Goal: Communication & Community: Answer question/provide support

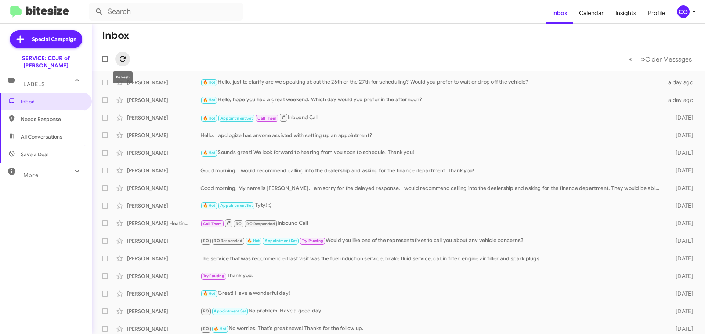
click at [123, 62] on icon at bounding box center [123, 59] width 6 height 6
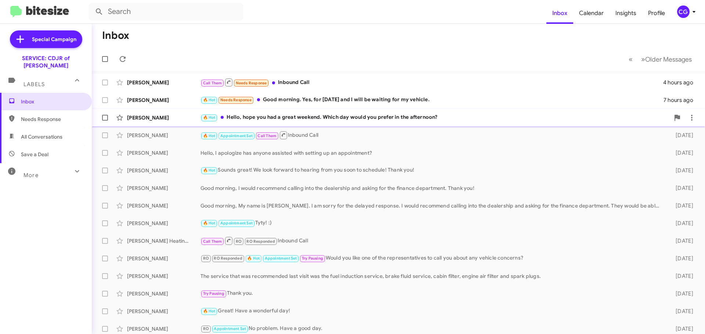
click at [288, 116] on div "🔥 Hot Hello, hope you had a great weekend. Which day would you prefer in the af…" at bounding box center [434, 117] width 469 height 8
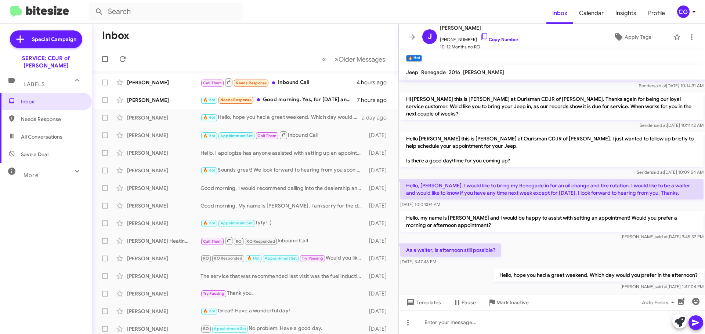
scroll to position [73, 0]
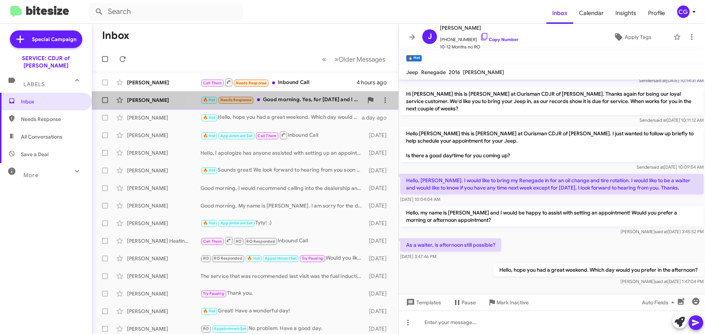
click at [317, 97] on div "🔥 Hot Needs Response Good morning. Yes, for Wednesday the 27th and I will be wa…" at bounding box center [281, 100] width 163 height 8
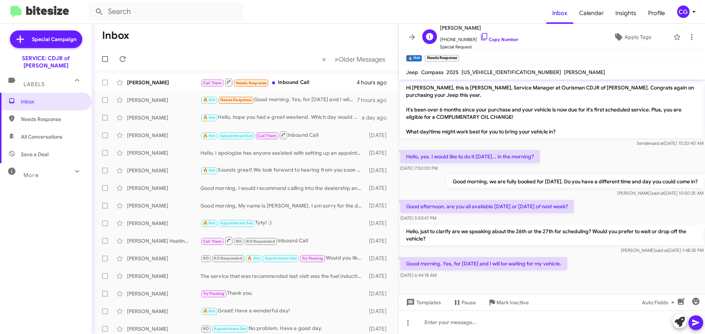
click at [452, 39] on span "+12029055312 Copy Number" at bounding box center [479, 37] width 79 height 11
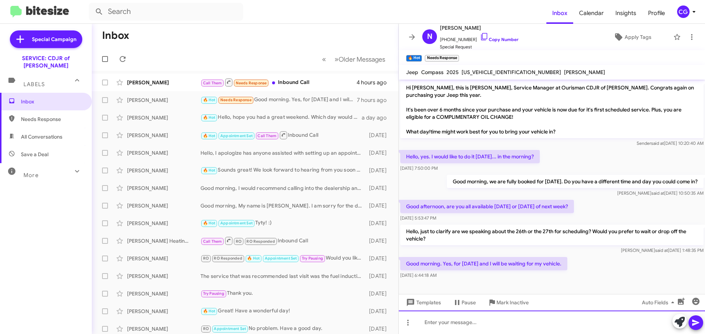
click at [477, 323] on div at bounding box center [552, 322] width 306 height 23
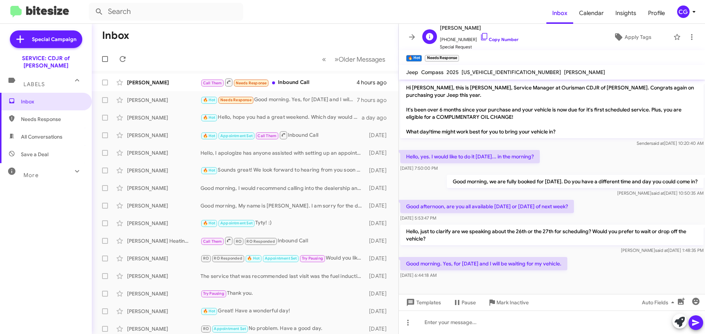
click at [457, 39] on span "+12029055312 Copy Number" at bounding box center [479, 37] width 79 height 11
click at [458, 39] on span "+12029055312 Copy Number" at bounding box center [479, 37] width 79 height 11
copy span "12029055312"
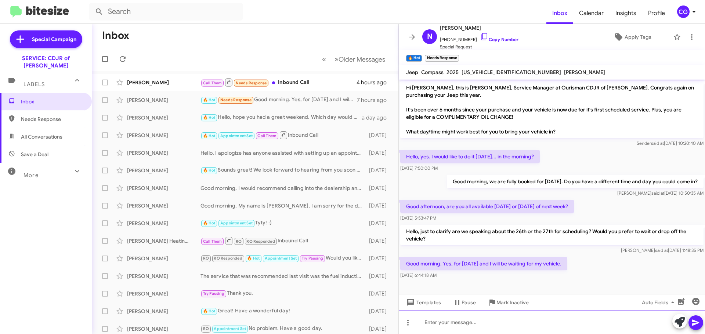
click at [500, 324] on div at bounding box center [552, 322] width 306 height 23
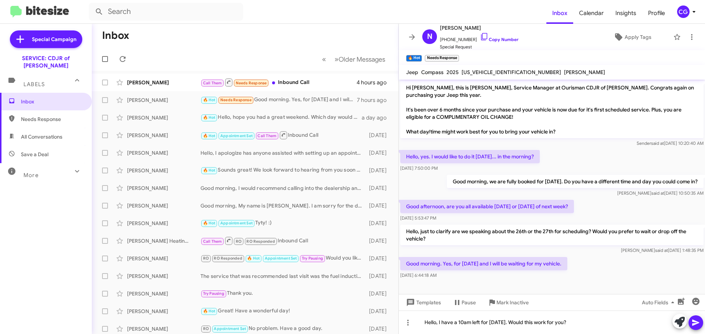
click at [694, 324] on icon at bounding box center [695, 323] width 7 height 6
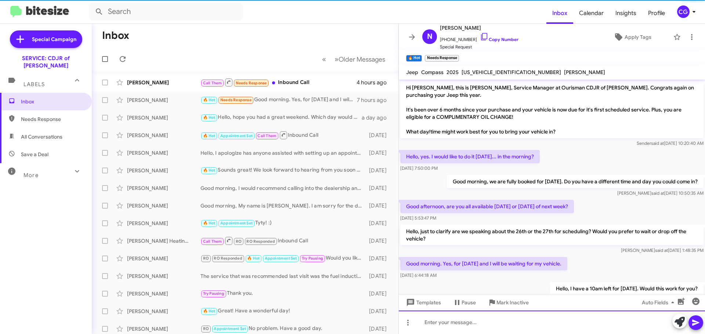
scroll to position [24, 0]
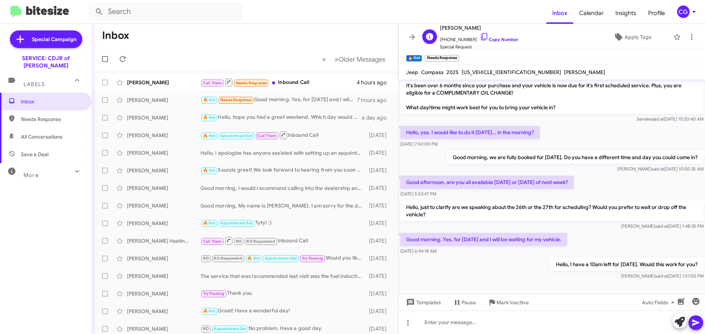
click at [461, 39] on span "+12029055312 Copy Number" at bounding box center [479, 37] width 79 height 11
copy span "12029055312"
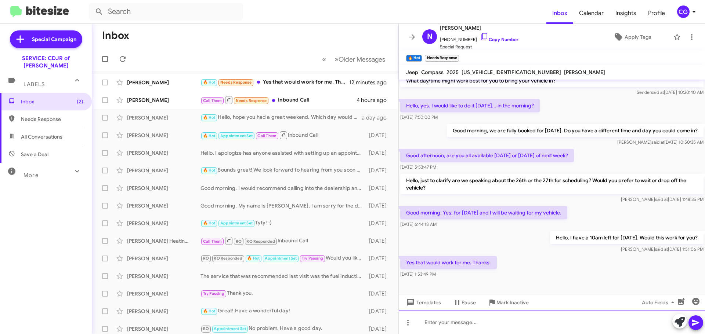
click at [502, 324] on div at bounding box center [552, 322] width 306 height 23
click at [480, 323] on div at bounding box center [552, 322] width 306 height 23
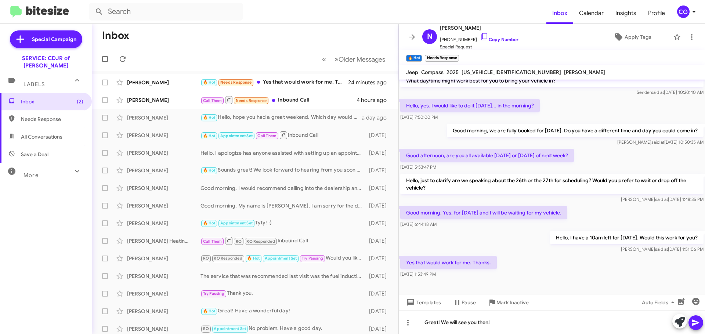
click at [700, 325] on button at bounding box center [695, 323] width 15 height 15
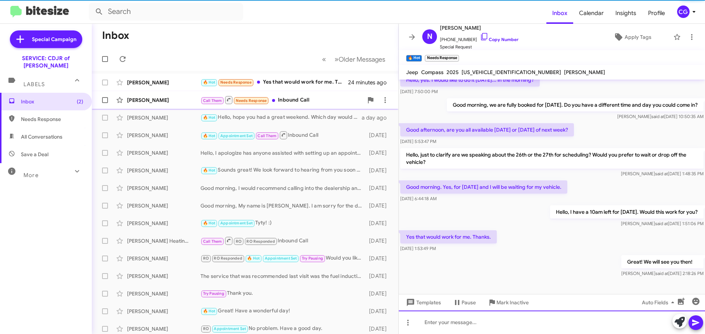
scroll to position [78, 0]
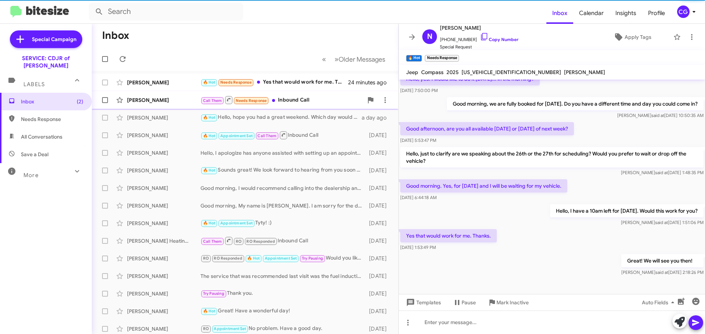
click at [294, 98] on div "Call Them Needs Response Inbound Call" at bounding box center [281, 99] width 163 height 9
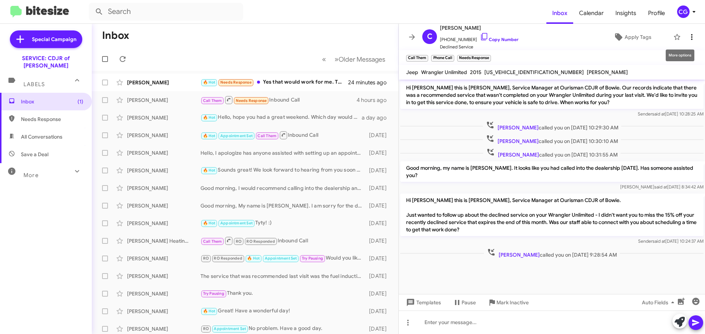
click at [691, 35] on icon at bounding box center [691, 37] width 1 height 6
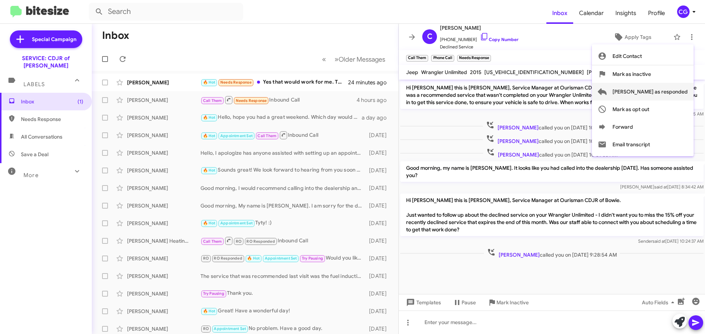
click at [680, 98] on span "Mark as responded" at bounding box center [649, 92] width 75 height 18
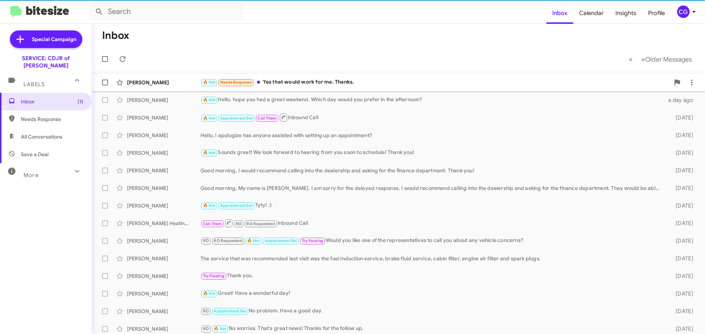
click at [344, 91] on span "Nisha Murphy 🔥 Hot Needs Response Yes that would work for me. Thanks. 24 minute…" at bounding box center [398, 83] width 613 height 18
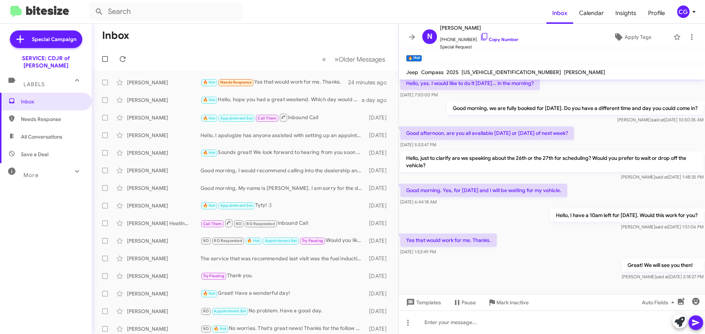
scroll to position [78, 0]
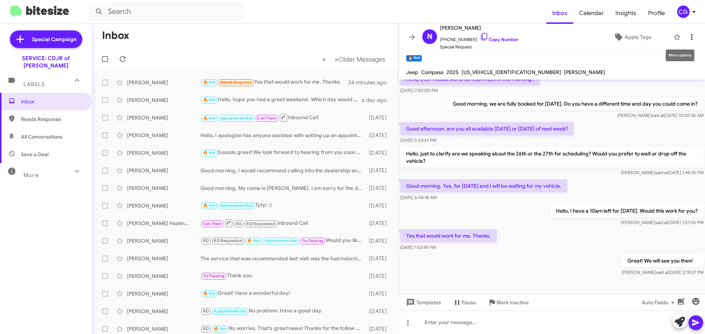
click at [690, 38] on span at bounding box center [691, 37] width 15 height 9
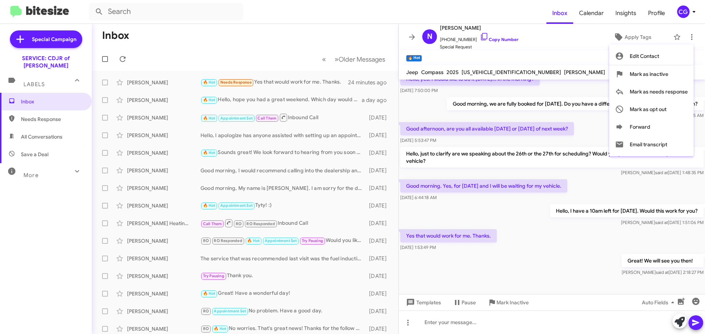
click at [278, 44] on div at bounding box center [352, 167] width 705 height 334
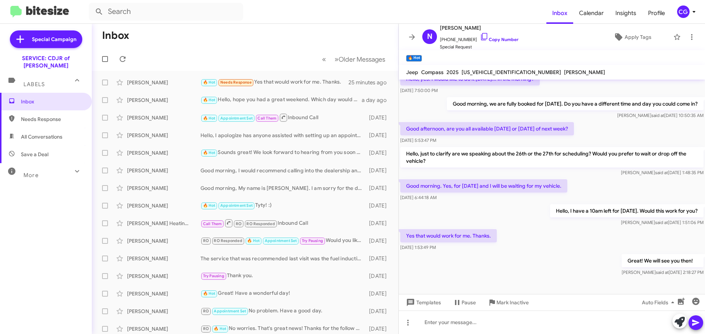
click at [691, 12] on icon at bounding box center [693, 11] width 9 height 9
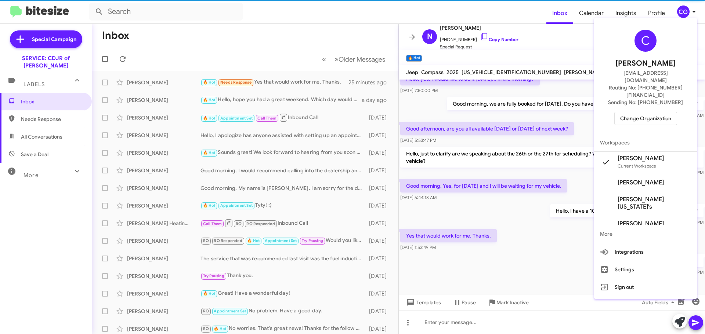
click at [673, 116] on div "C Carmen Gast cgast@ourismancars.com Routing No: +1 (301) 249-4227 Sending No: …" at bounding box center [645, 77] width 103 height 113
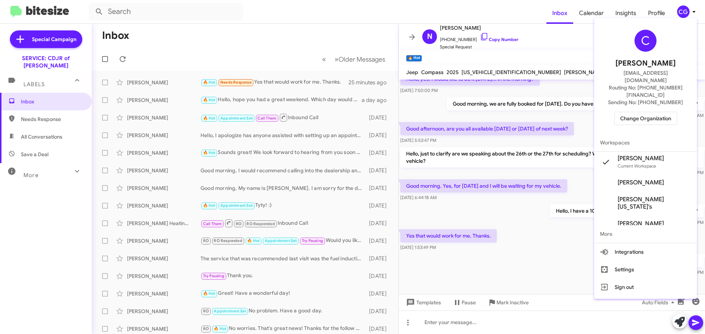
click at [670, 112] on span "Change Organization" at bounding box center [645, 118] width 51 height 12
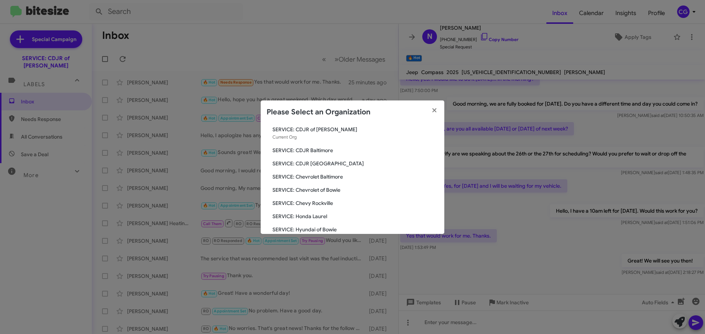
scroll to position [37, 0]
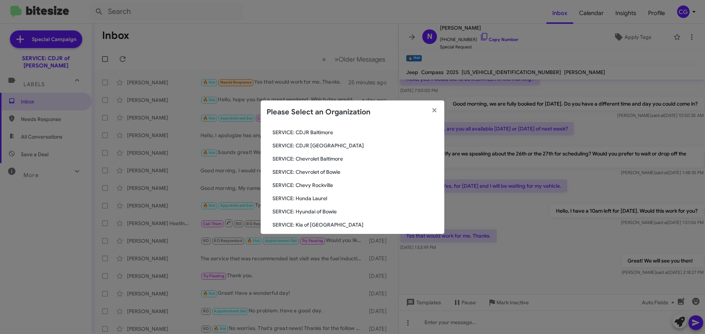
click at [315, 212] on span "SERVICE: Hyundai of Bowie" at bounding box center [355, 211] width 166 height 7
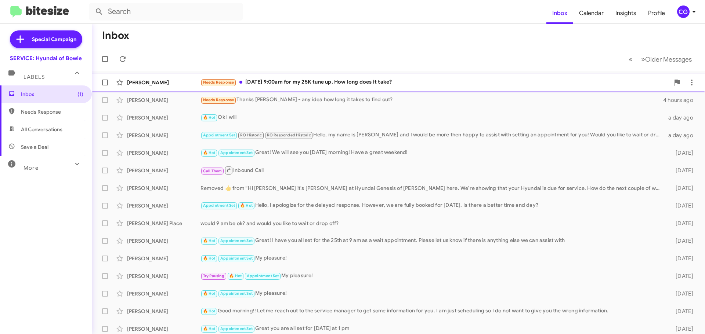
click at [428, 84] on div "Needs Response Aug. 28, 2025 at 9:00am for my 25K tune up. How long does it tak…" at bounding box center [434, 82] width 469 height 8
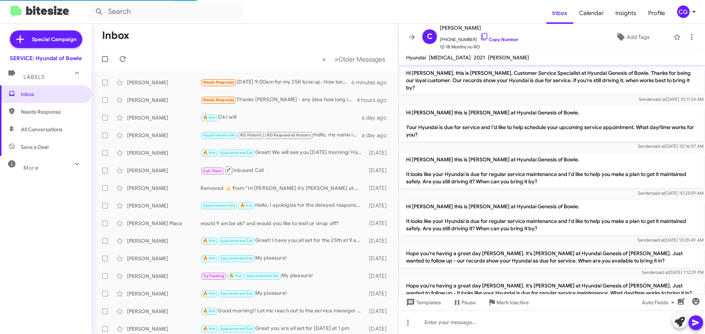
scroll to position [46, 0]
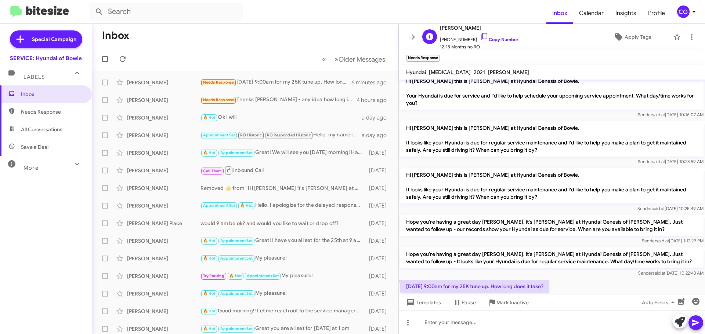
click at [458, 39] on span "+13014554881 Copy Number" at bounding box center [479, 37] width 79 height 11
click at [459, 39] on span "+13014554881 Copy Number" at bounding box center [479, 37] width 79 height 11
copy span "13014554881"
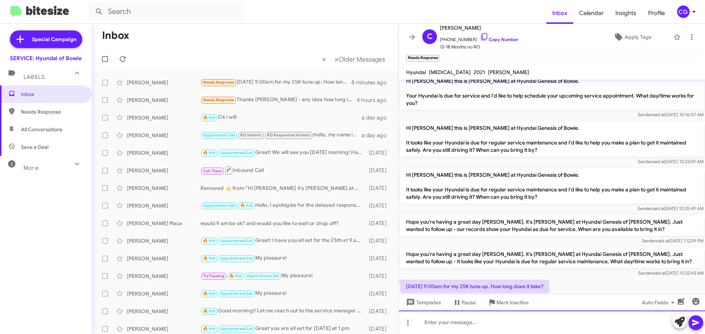
click at [553, 322] on div at bounding box center [552, 322] width 306 height 23
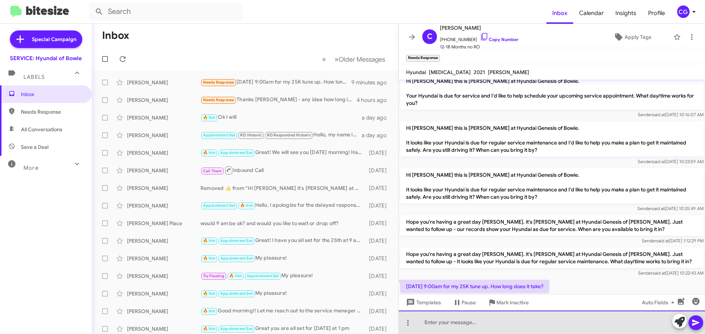
click at [513, 330] on div at bounding box center [552, 322] width 306 height 23
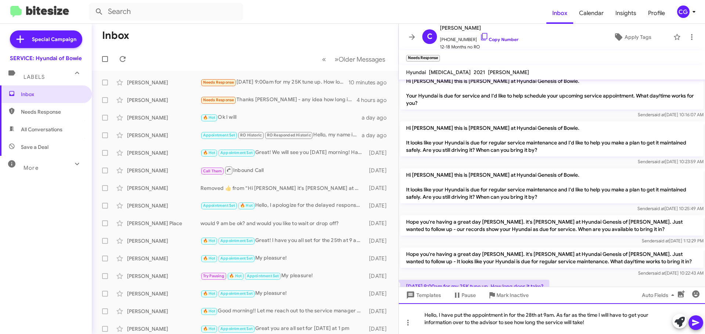
click at [595, 326] on div "Hello, I have put the appointment in for the 28th at 9am. As far as the time I …" at bounding box center [552, 318] width 306 height 31
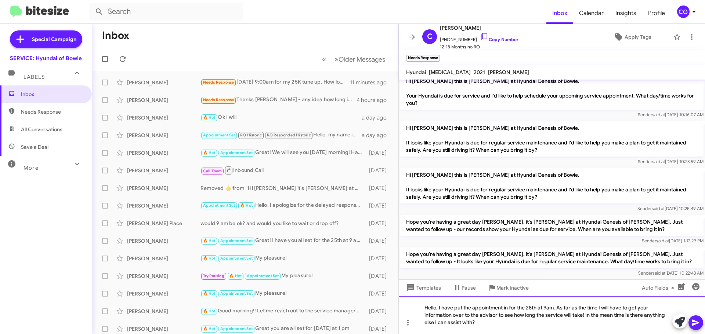
click at [597, 308] on div "Hello, I have put the appointment in for the 28th at 9am. As far as the time I …" at bounding box center [552, 315] width 306 height 38
click at [461, 26] on span "[PERSON_NAME]" at bounding box center [479, 27] width 79 height 9
copy span "[PERSON_NAME]"
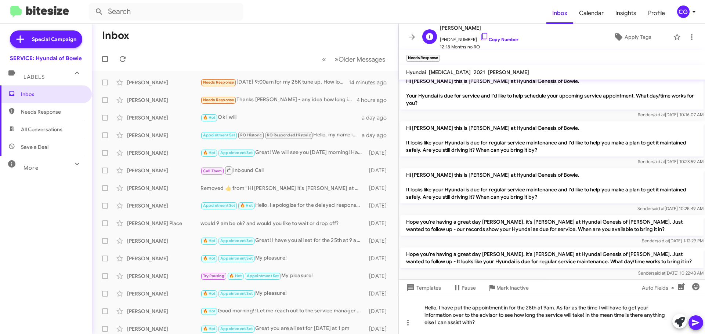
click at [461, 37] on span "+13014554881 Copy Number" at bounding box center [479, 37] width 79 height 11
copy span "13014554881"
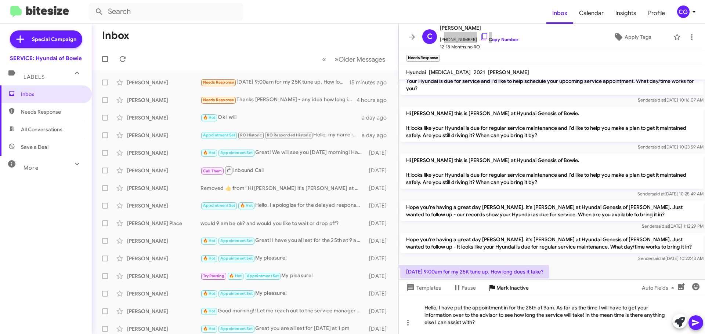
scroll to position [76, 0]
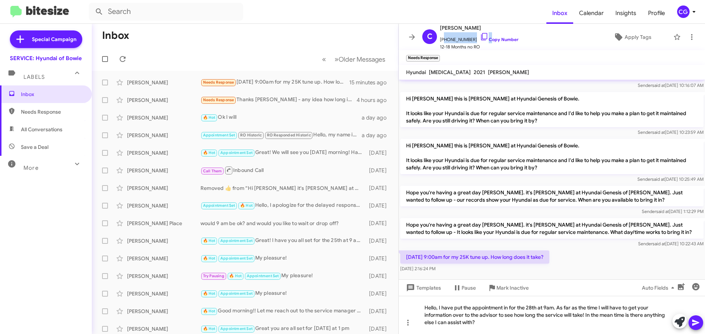
click at [694, 319] on span at bounding box center [695, 323] width 9 height 15
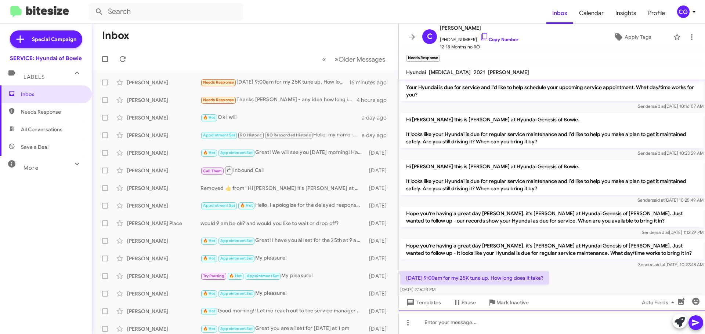
scroll to position [95, 0]
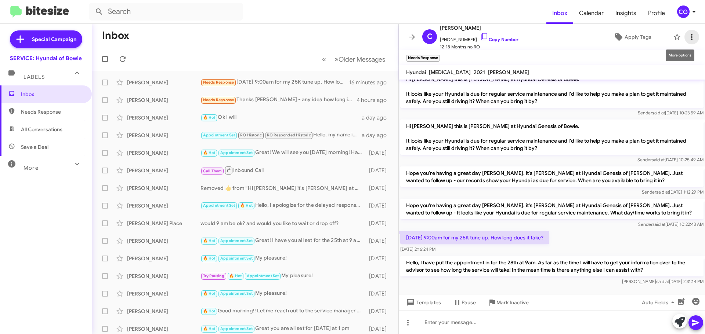
click at [690, 33] on icon at bounding box center [691, 37] width 9 height 9
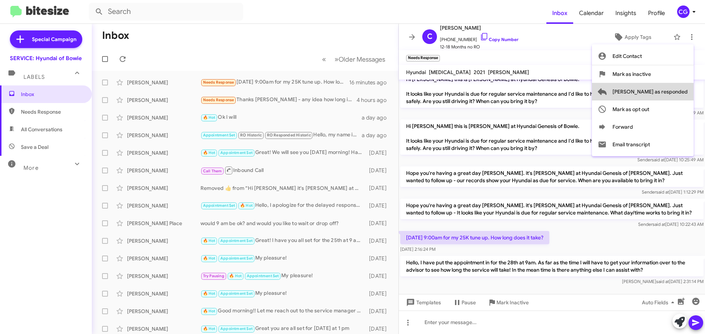
click at [681, 92] on span "Mark as responded" at bounding box center [649, 92] width 75 height 18
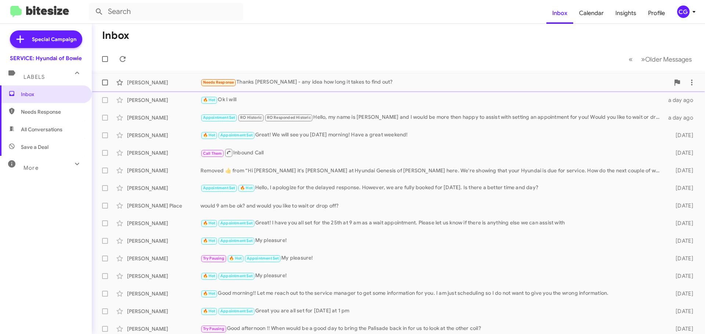
click at [347, 85] on div "Needs Response Thanks Carmen - any idea how long it takes to find out?" at bounding box center [434, 82] width 469 height 8
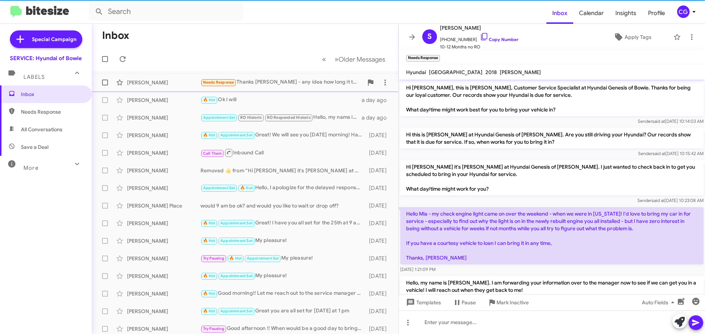
scroll to position [49, 0]
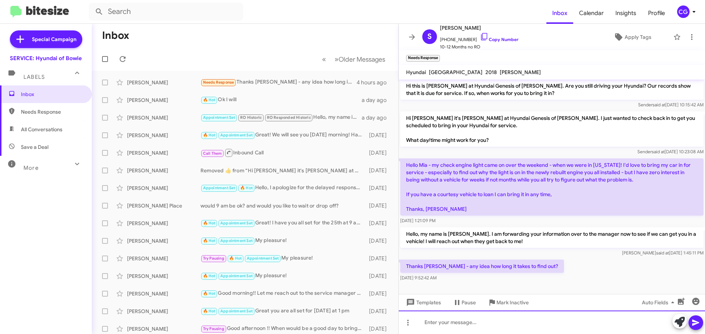
click at [565, 323] on div at bounding box center [552, 322] width 306 height 23
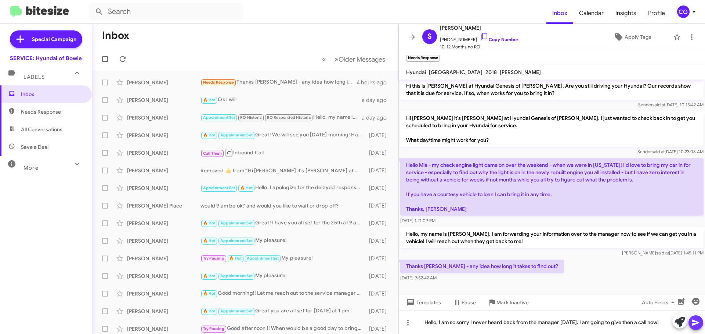
click at [699, 327] on button at bounding box center [695, 323] width 15 height 15
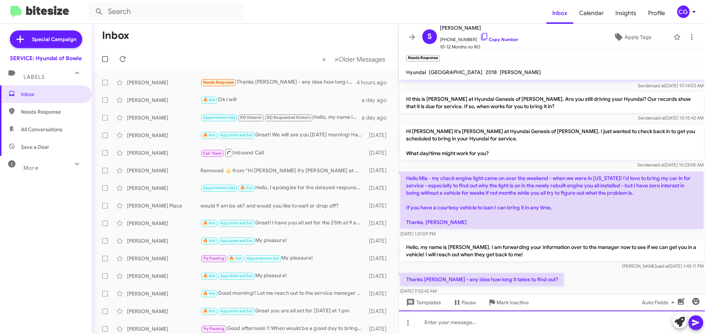
scroll to position [76, 0]
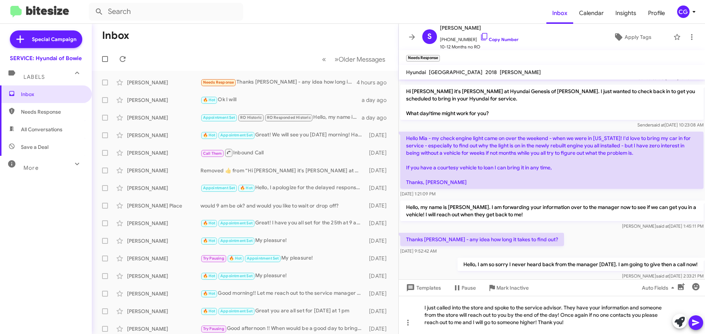
click at [692, 321] on icon at bounding box center [695, 323] width 7 height 6
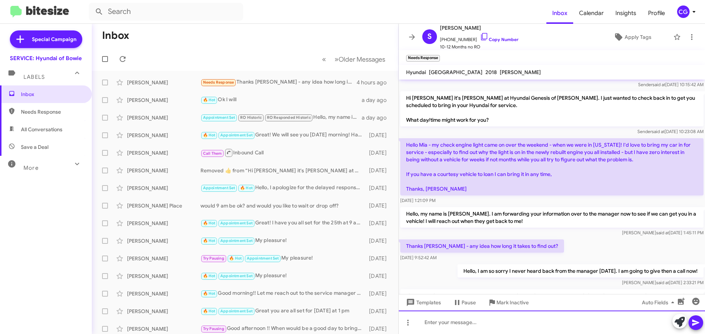
scroll to position [117, 0]
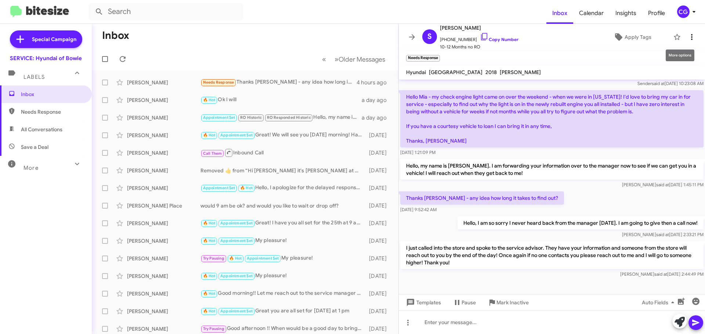
click at [687, 36] on icon at bounding box center [691, 37] width 9 height 9
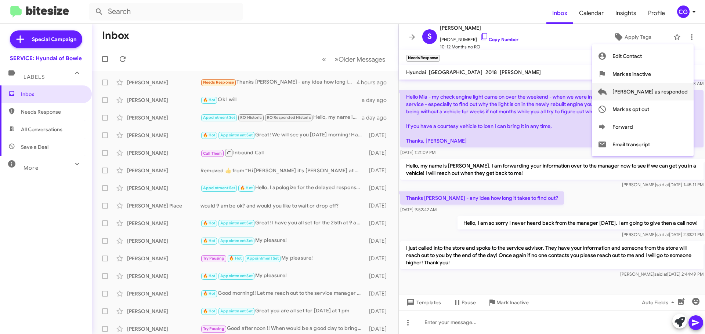
click at [683, 96] on span "Mark as responded" at bounding box center [649, 92] width 75 height 18
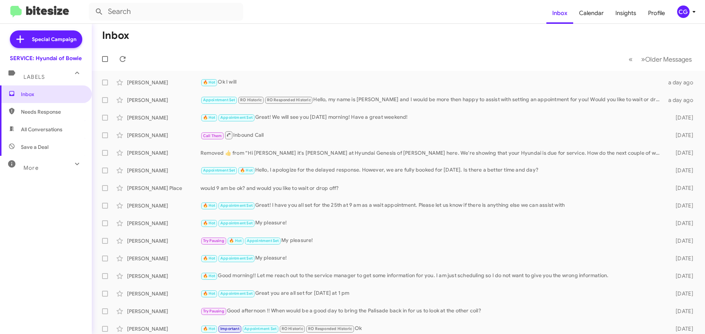
click at [691, 11] on icon at bounding box center [693, 11] width 9 height 9
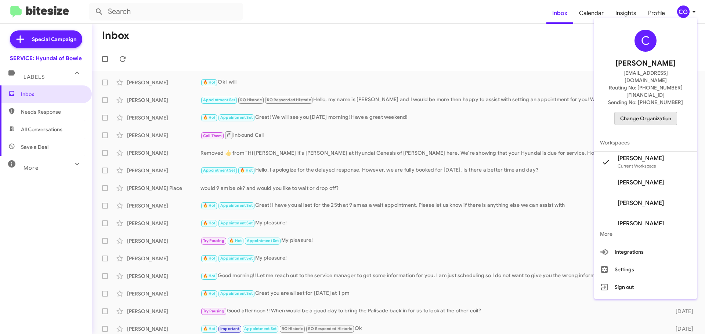
click at [656, 112] on span "Change Organization" at bounding box center [645, 118] width 51 height 12
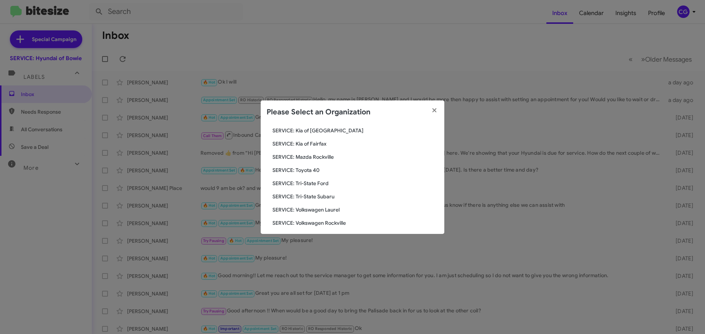
scroll to position [135, 0]
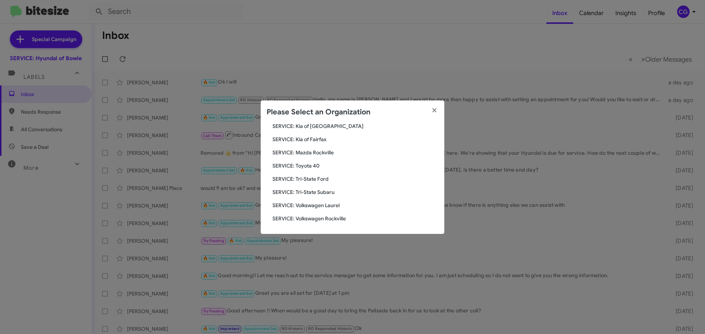
click at [323, 130] on div "Search SERVICE: Hyundai of Bowie Current Org SERVICE: CDJR Baltimore SERVICE: C…" at bounding box center [352, 179] width 183 height 110
click at [320, 124] on span "SERVICE: Kia of Catonsville" at bounding box center [355, 126] width 166 height 7
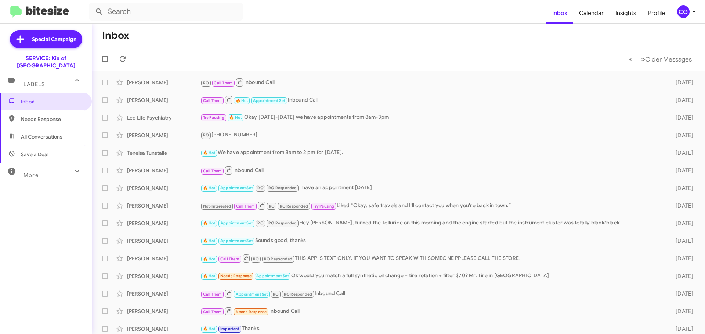
click at [685, 17] on div "CG" at bounding box center [683, 12] width 12 height 12
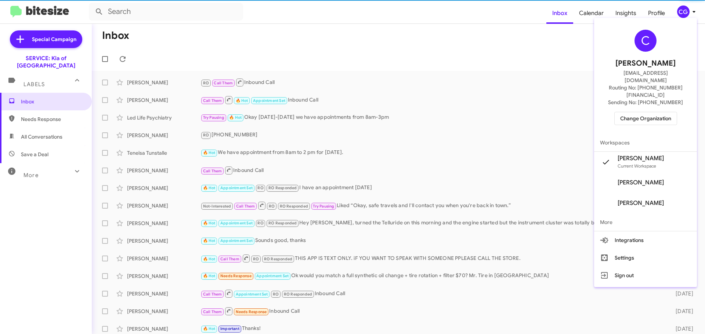
click at [659, 112] on span "Change Organization" at bounding box center [645, 118] width 51 height 12
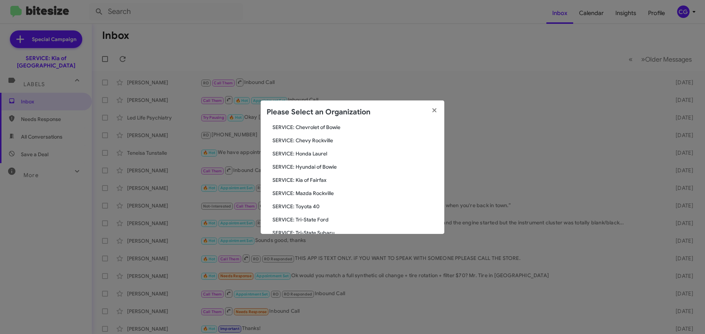
scroll to position [135, 0]
click at [312, 165] on span "SERVICE: Toyota 40" at bounding box center [355, 165] width 166 height 7
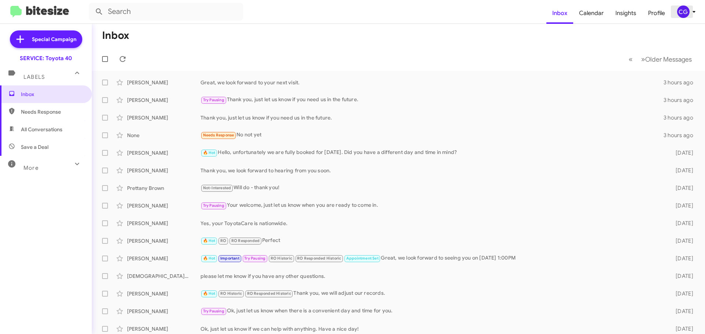
click at [684, 16] on div "CG" at bounding box center [683, 12] width 12 height 12
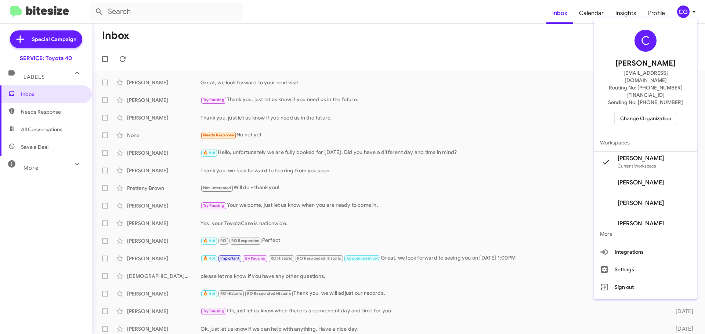
click at [629, 112] on span "Change Organization" at bounding box center [645, 118] width 51 height 12
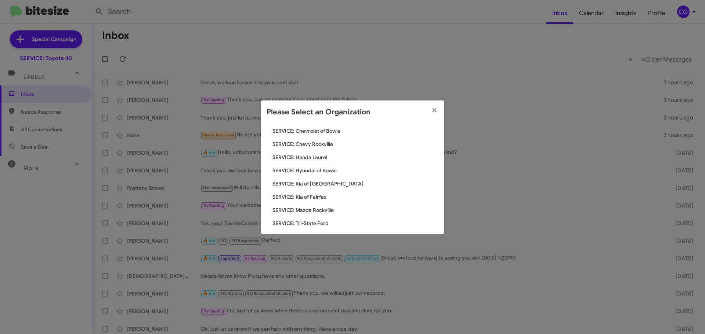
scroll to position [135, 0]
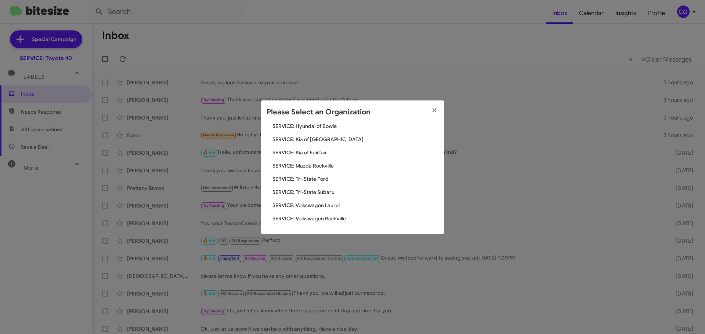
click at [317, 179] on span "SERVICE: Tri-State Ford" at bounding box center [355, 178] width 166 height 7
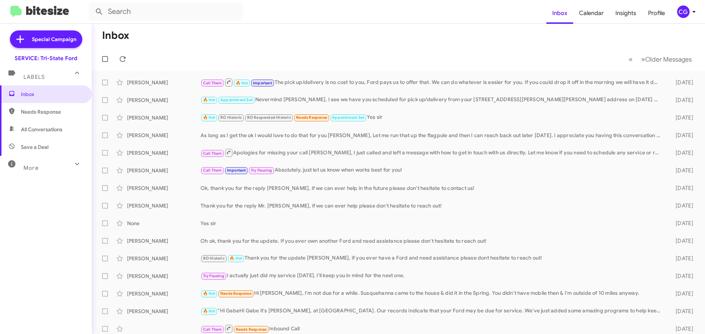
click at [690, 17] on span "CG" at bounding box center [687, 12] width 22 height 12
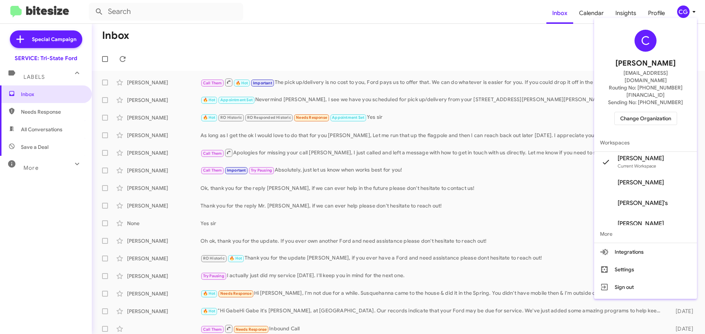
click at [648, 112] on span "Change Organization" at bounding box center [645, 118] width 51 height 12
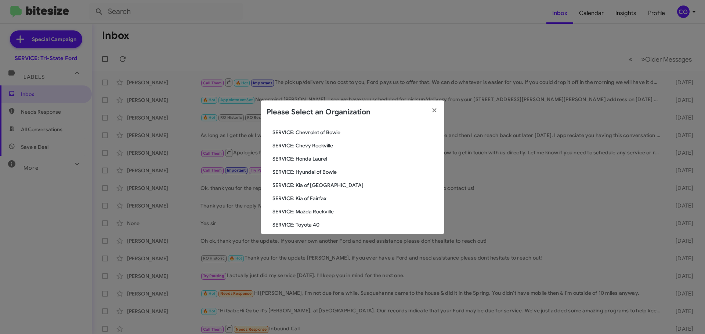
scroll to position [135, 0]
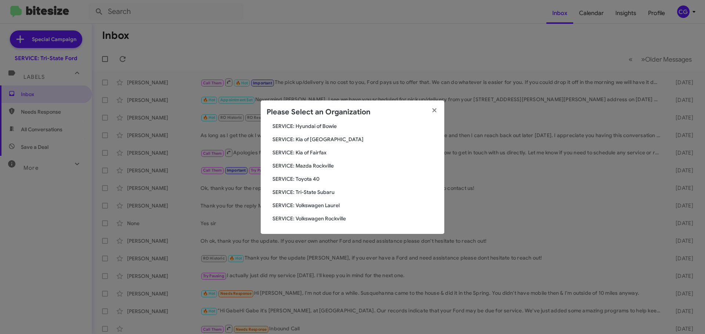
click at [309, 178] on span "SERVICE: Toyota 40" at bounding box center [355, 178] width 166 height 7
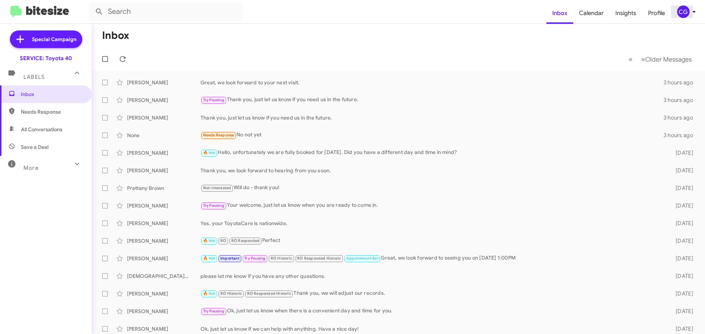
click at [683, 10] on div "CG" at bounding box center [683, 12] width 12 height 12
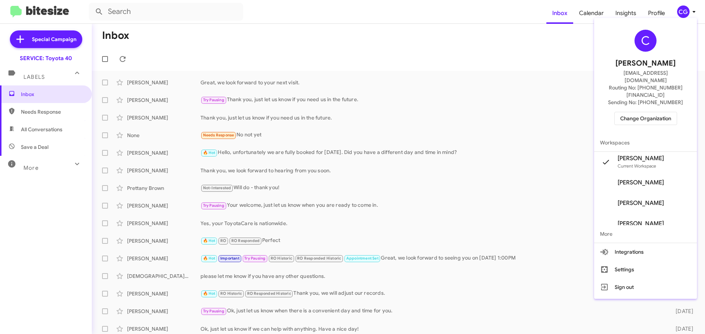
click at [650, 113] on div "C [PERSON_NAME] [EMAIL_ADDRESS][DOMAIN_NAME] Routing No: [PHONE_NUMBER][FINANCI…" at bounding box center [645, 77] width 103 height 113
click at [648, 112] on span "Change Organization" at bounding box center [645, 118] width 51 height 12
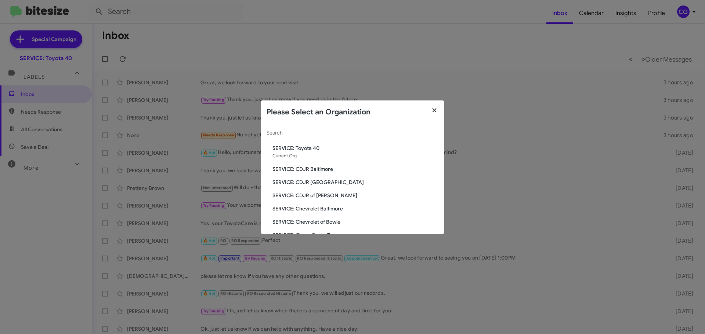
click at [430, 112] on icon "button" at bounding box center [434, 110] width 8 height 7
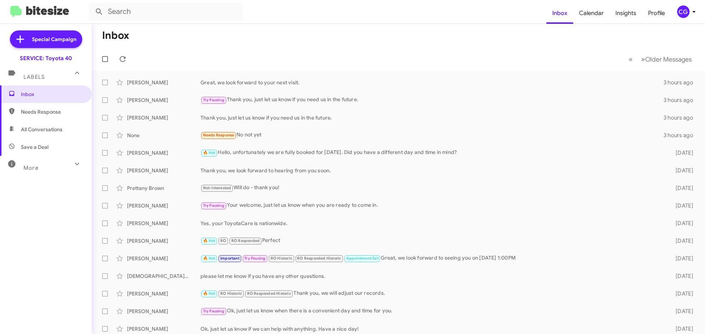
click at [693, 5] on mat-toolbar "Inbox Calendar Insights Profile CG" at bounding box center [352, 11] width 705 height 23
click at [693, 9] on icon at bounding box center [693, 11] width 9 height 9
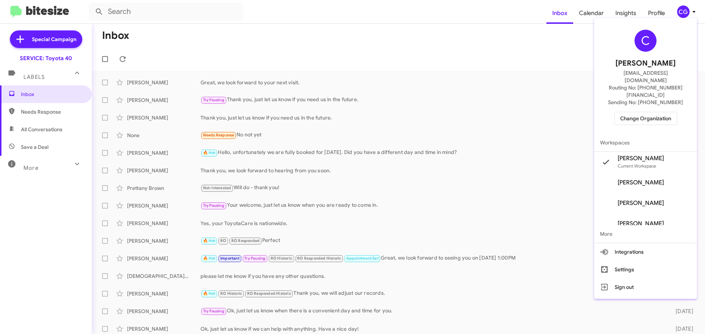
click at [648, 112] on span "Change Organization" at bounding box center [645, 118] width 51 height 12
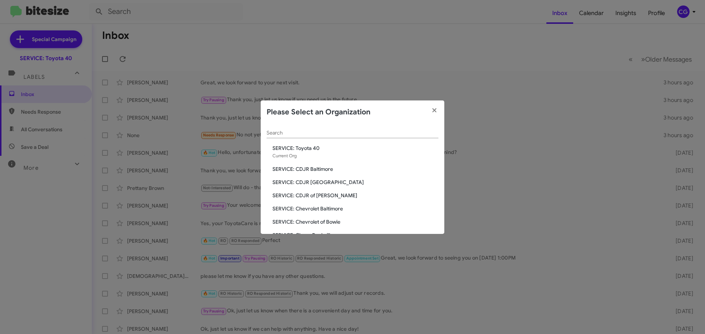
scroll to position [73, 0]
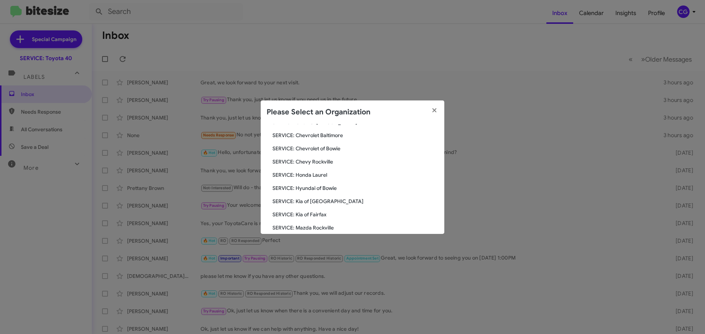
click at [313, 189] on span "SERVICE: Hyundai of Bowie" at bounding box center [355, 188] width 166 height 7
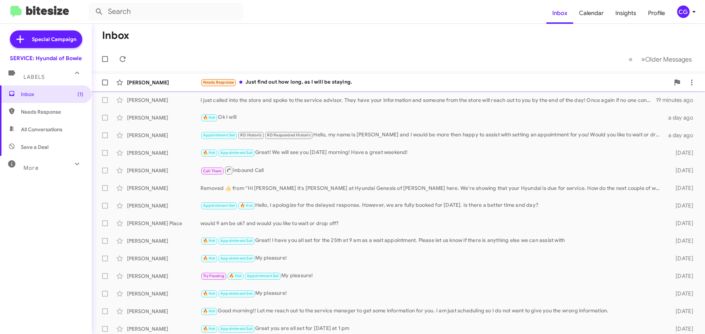
click at [259, 88] on div "[PERSON_NAME] Needs Response Just find out how long, as I will be staying. 23 m…" at bounding box center [398, 82] width 601 height 15
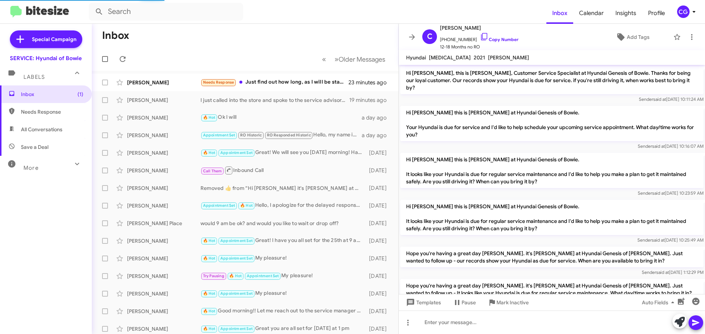
scroll to position [107, 0]
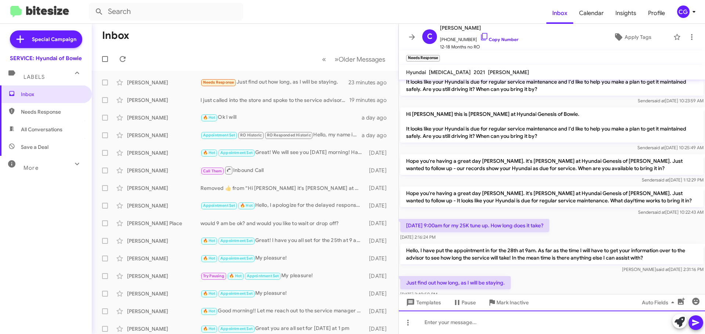
click at [470, 325] on div at bounding box center [552, 322] width 306 height 23
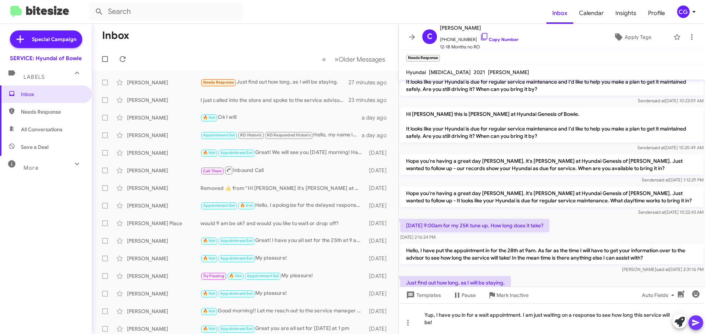
click at [699, 323] on icon at bounding box center [695, 323] width 9 height 9
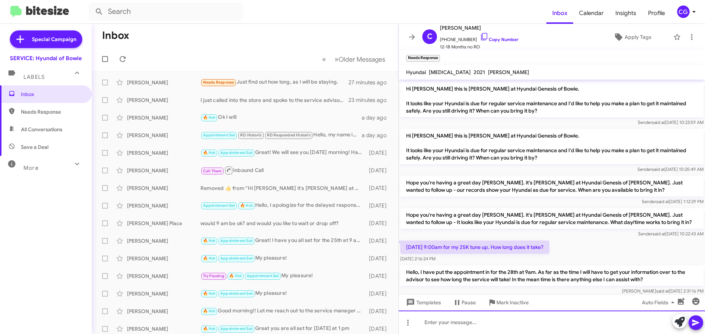
scroll to position [149, 0]
